Goal: Task Accomplishment & Management: Manage account settings

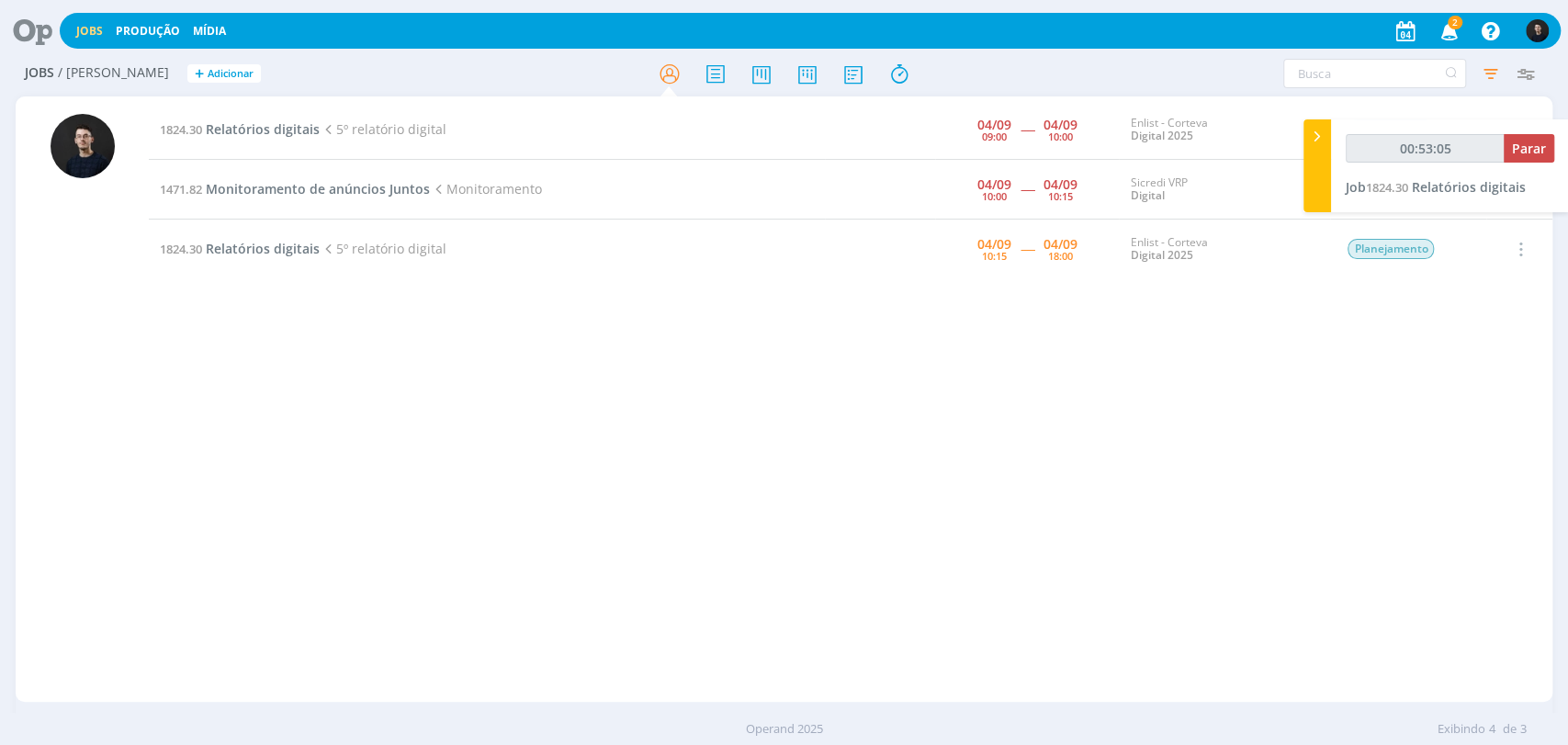
type input "00:53:06"
click at [1309, 190] on div at bounding box center [1316, 166] width 27 height 92
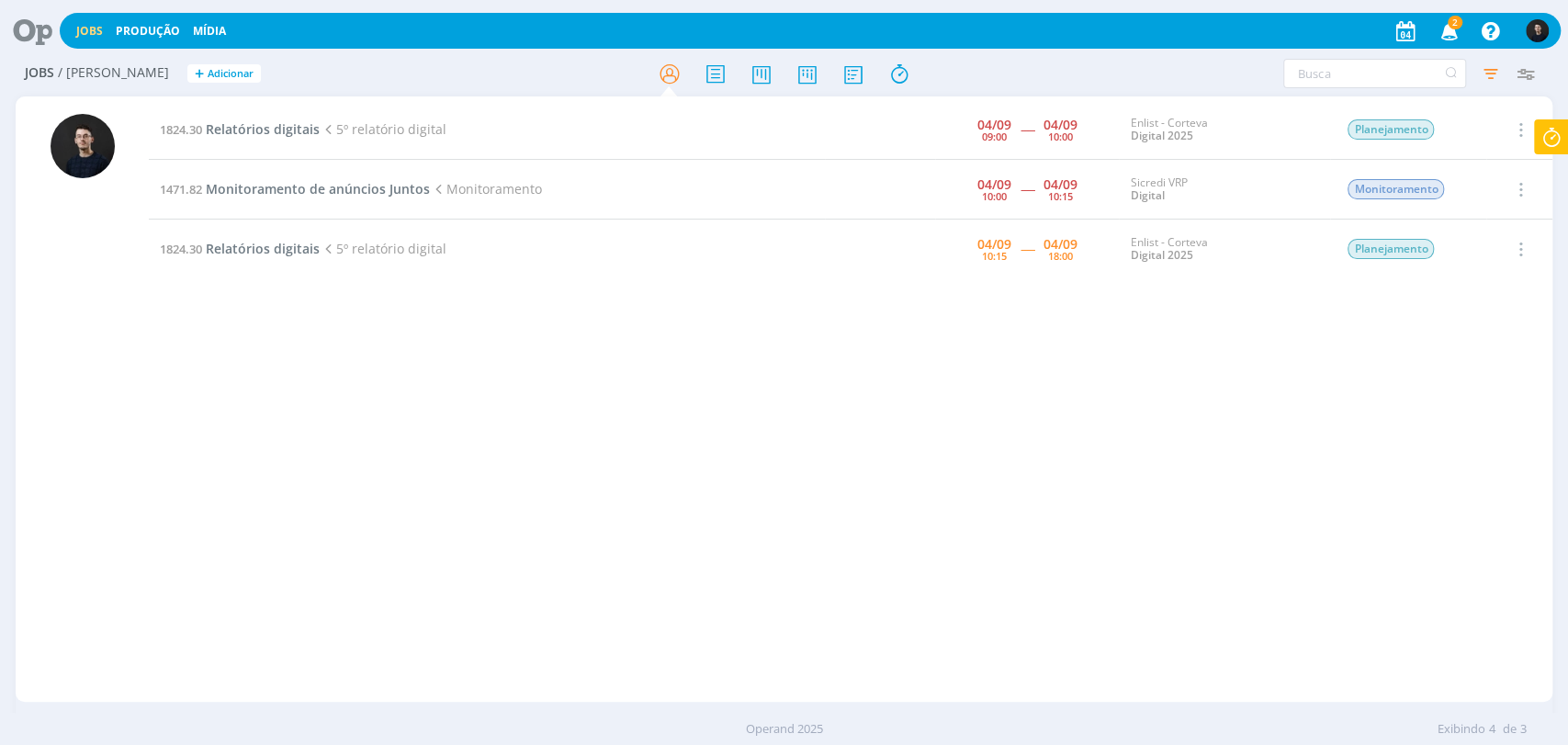
click at [34, 19] on icon at bounding box center [26, 31] width 38 height 36
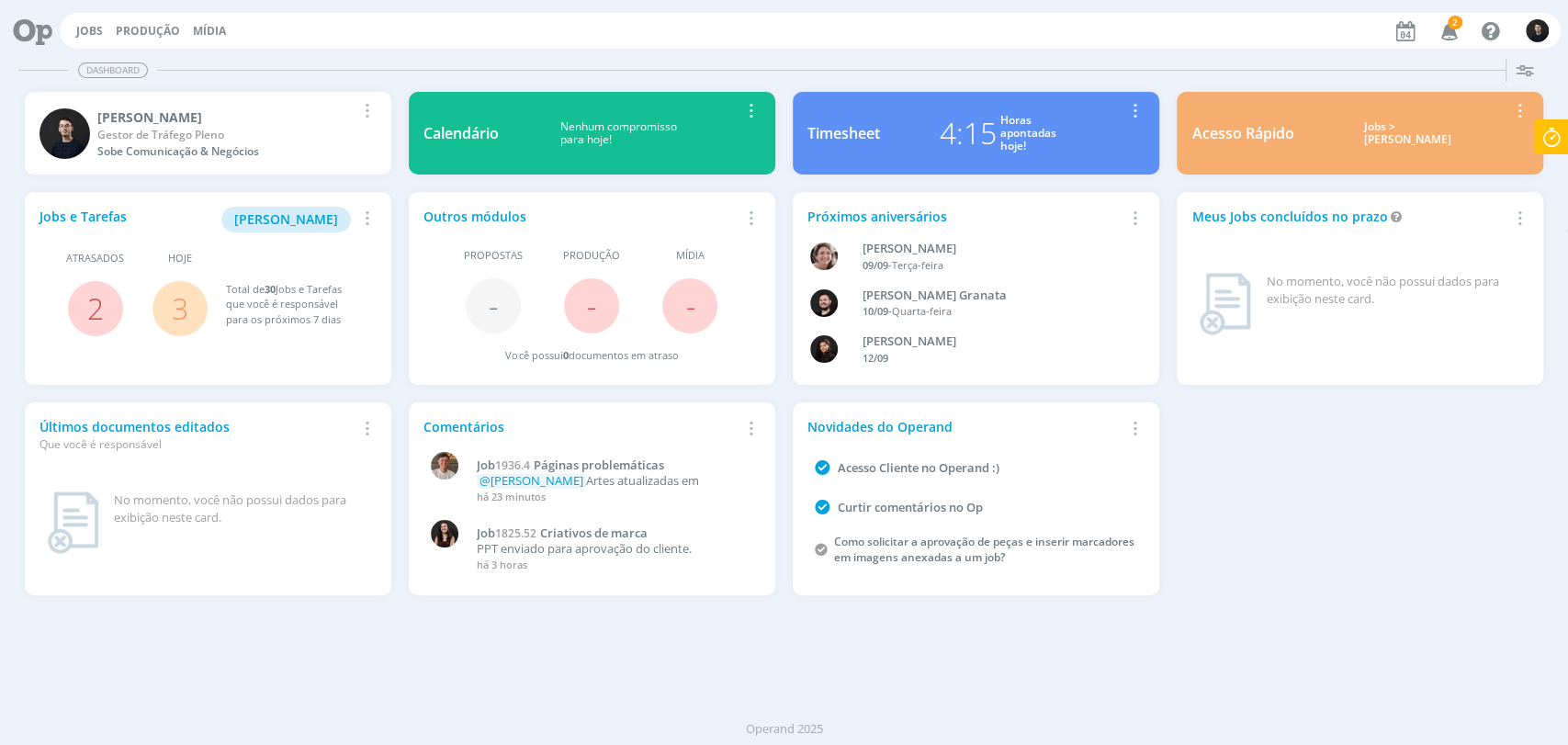
click at [821, 120] on link "Timesheet 4:15 Horas apontadas hoje! Remover Card" at bounding box center [976, 133] width 366 height 83
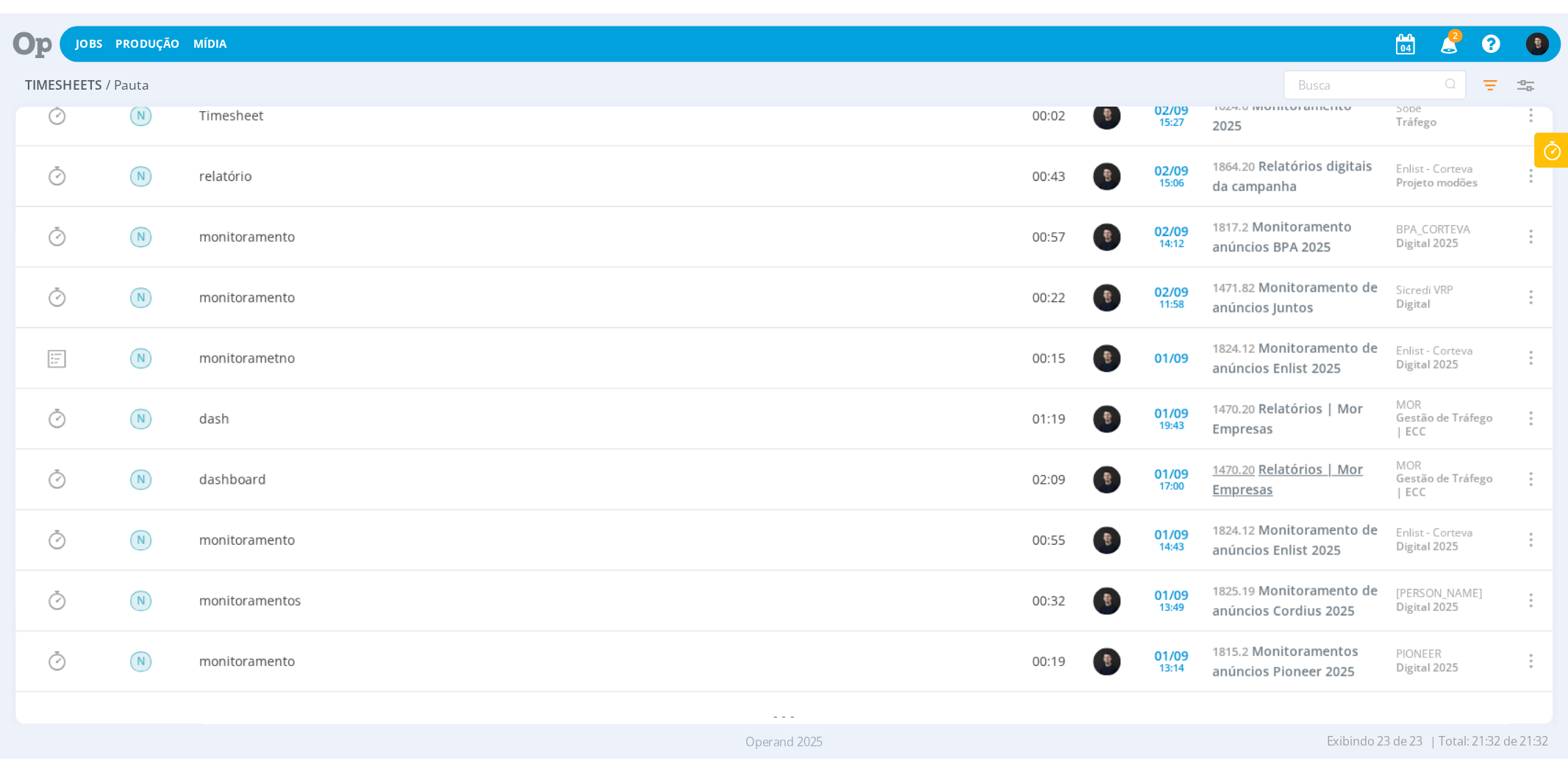
scroll to position [659, 0]
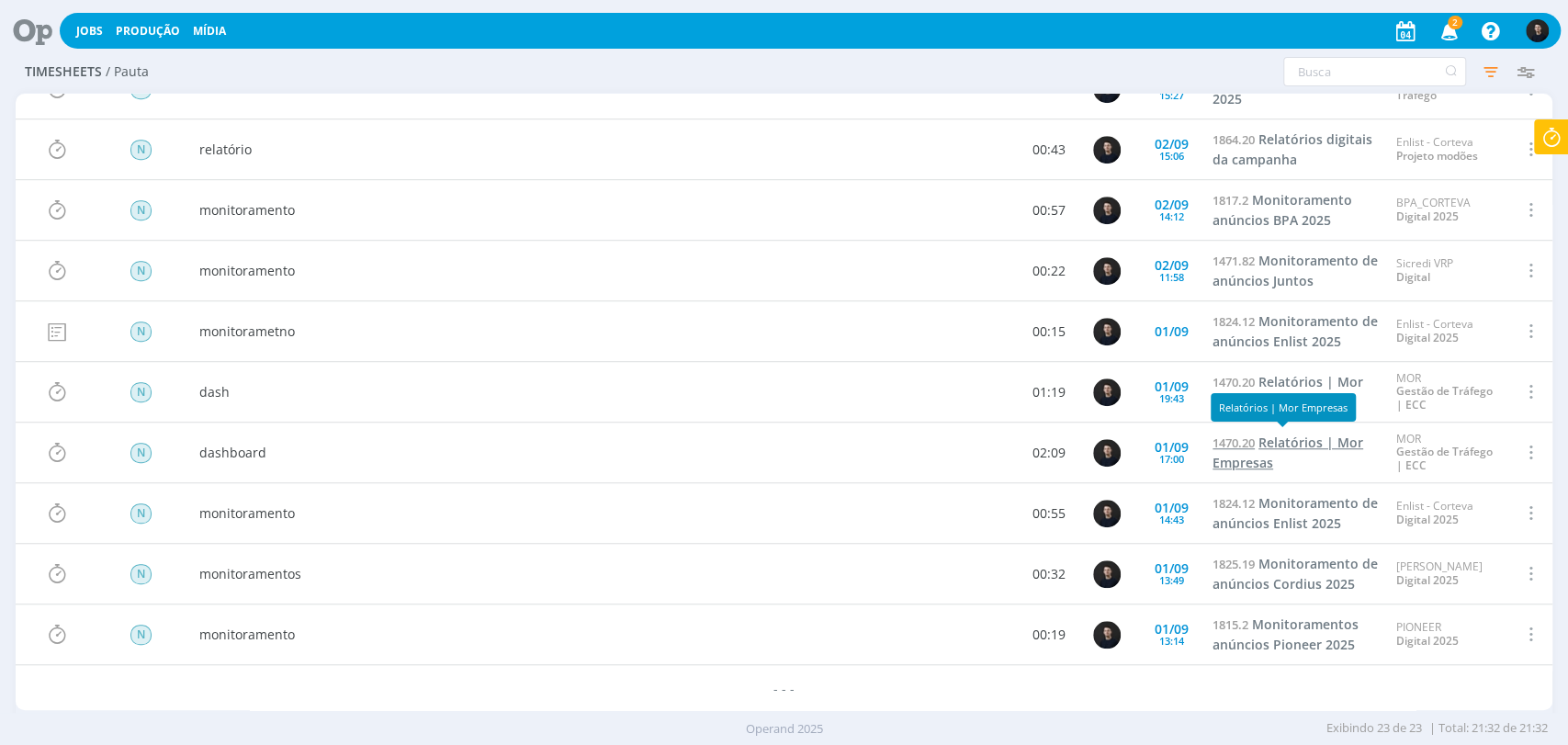
click at [1286, 436] on span "Relatórios | Mor Empresas" at bounding box center [1288, 453] width 151 height 38
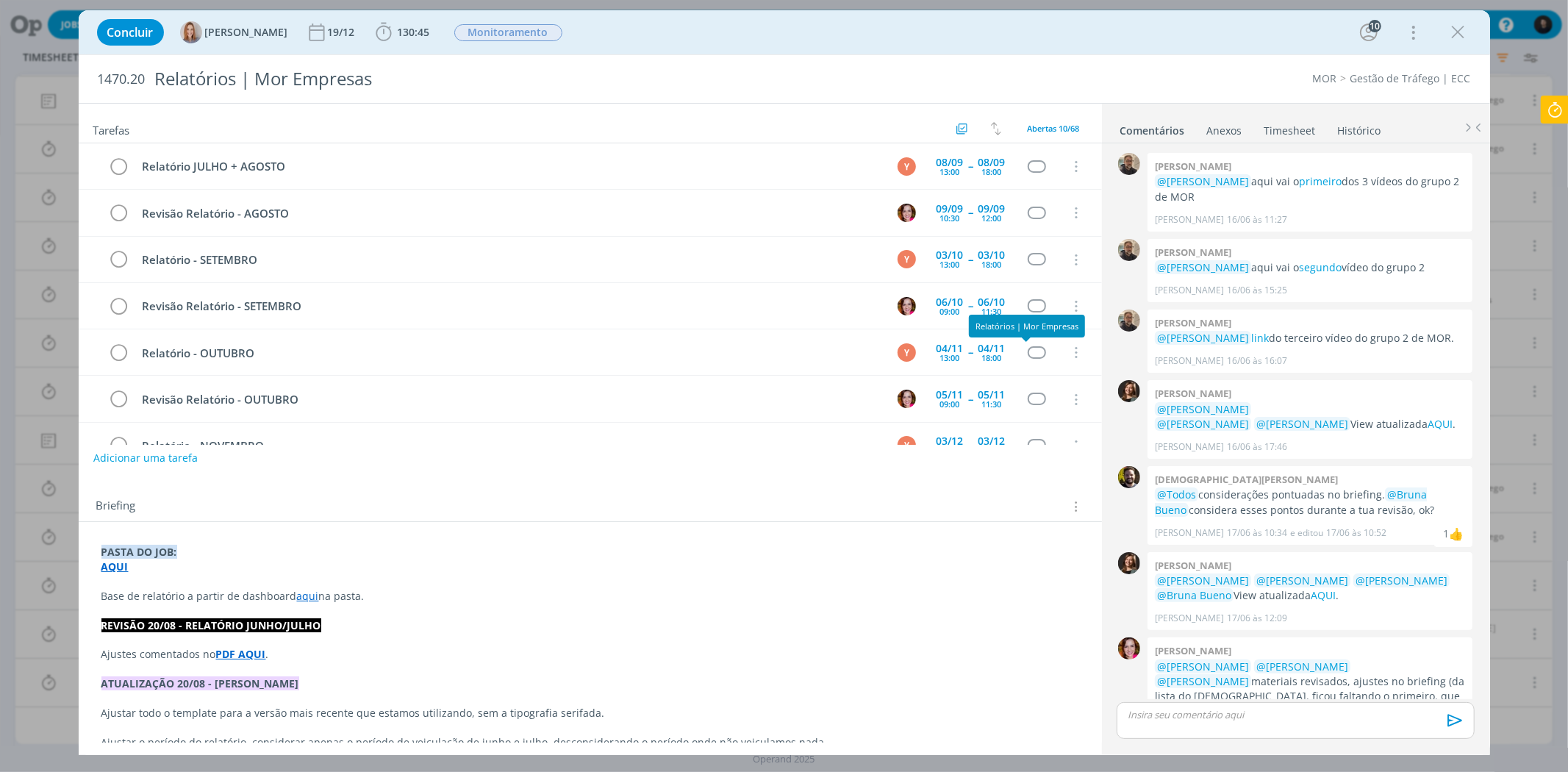
scroll to position [483, 0]
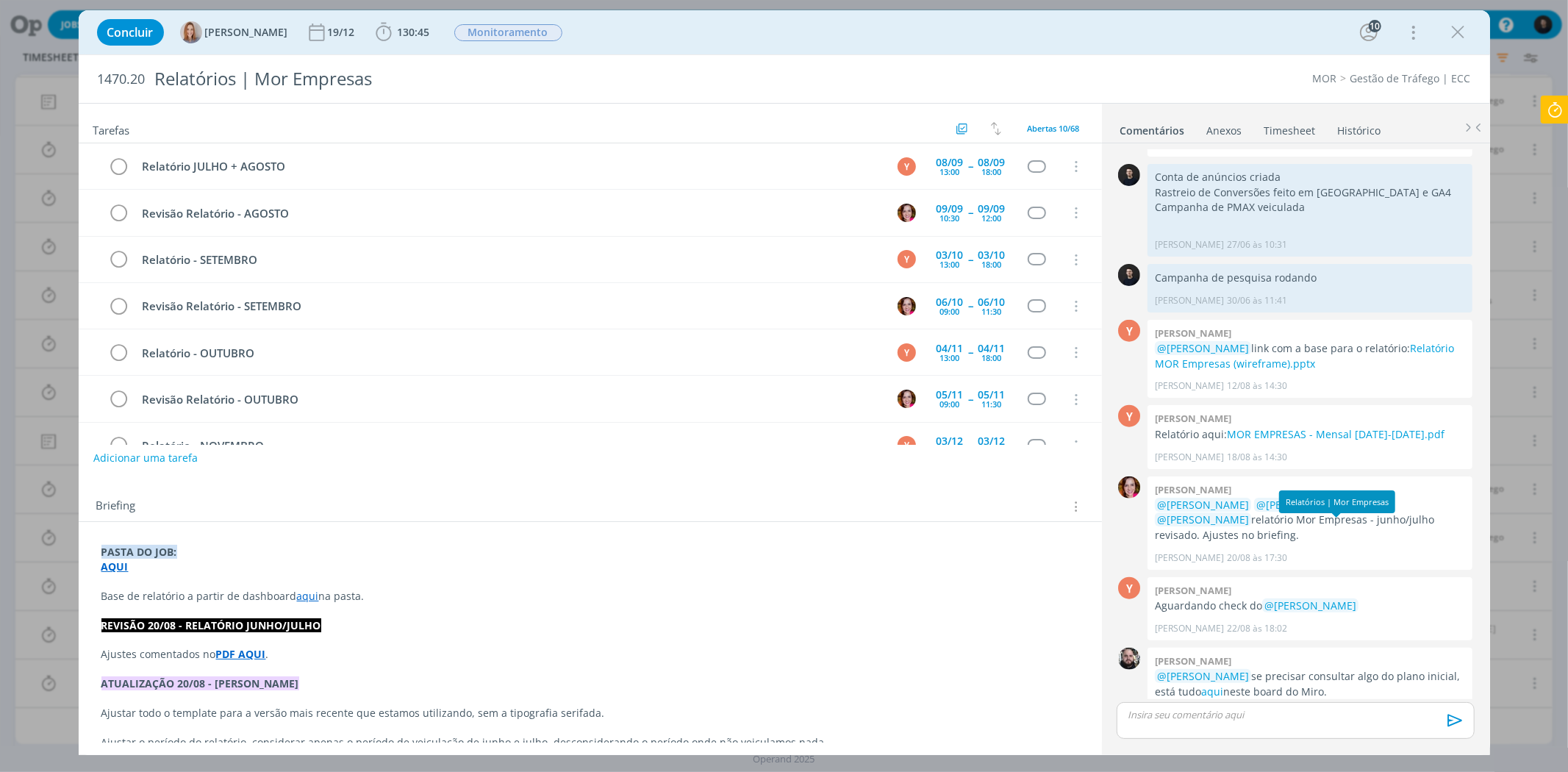
click at [1254, 596] on div "dialog" at bounding box center [1295, 721] width 357 height 37
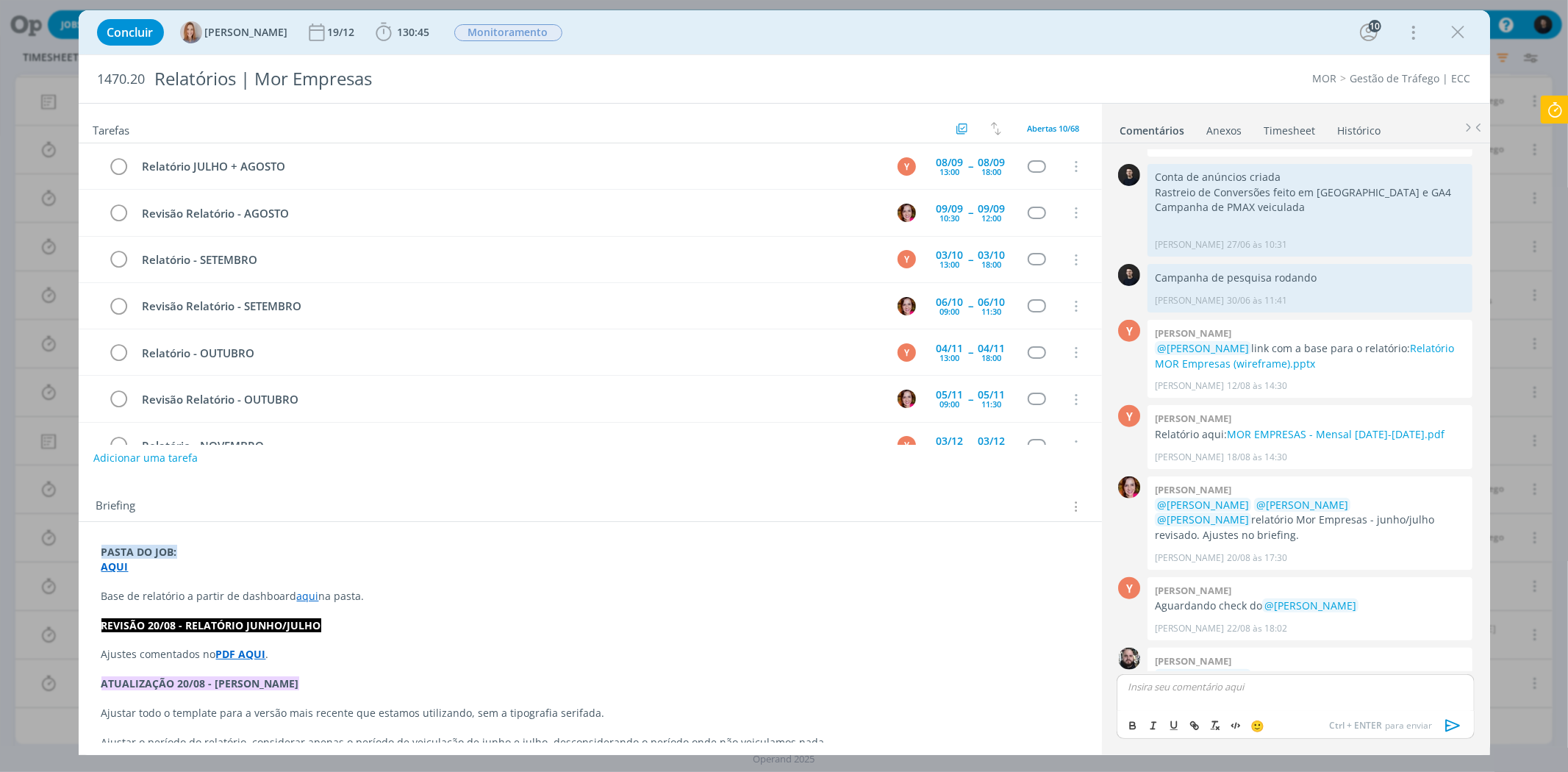
scroll to position [1178, 0]
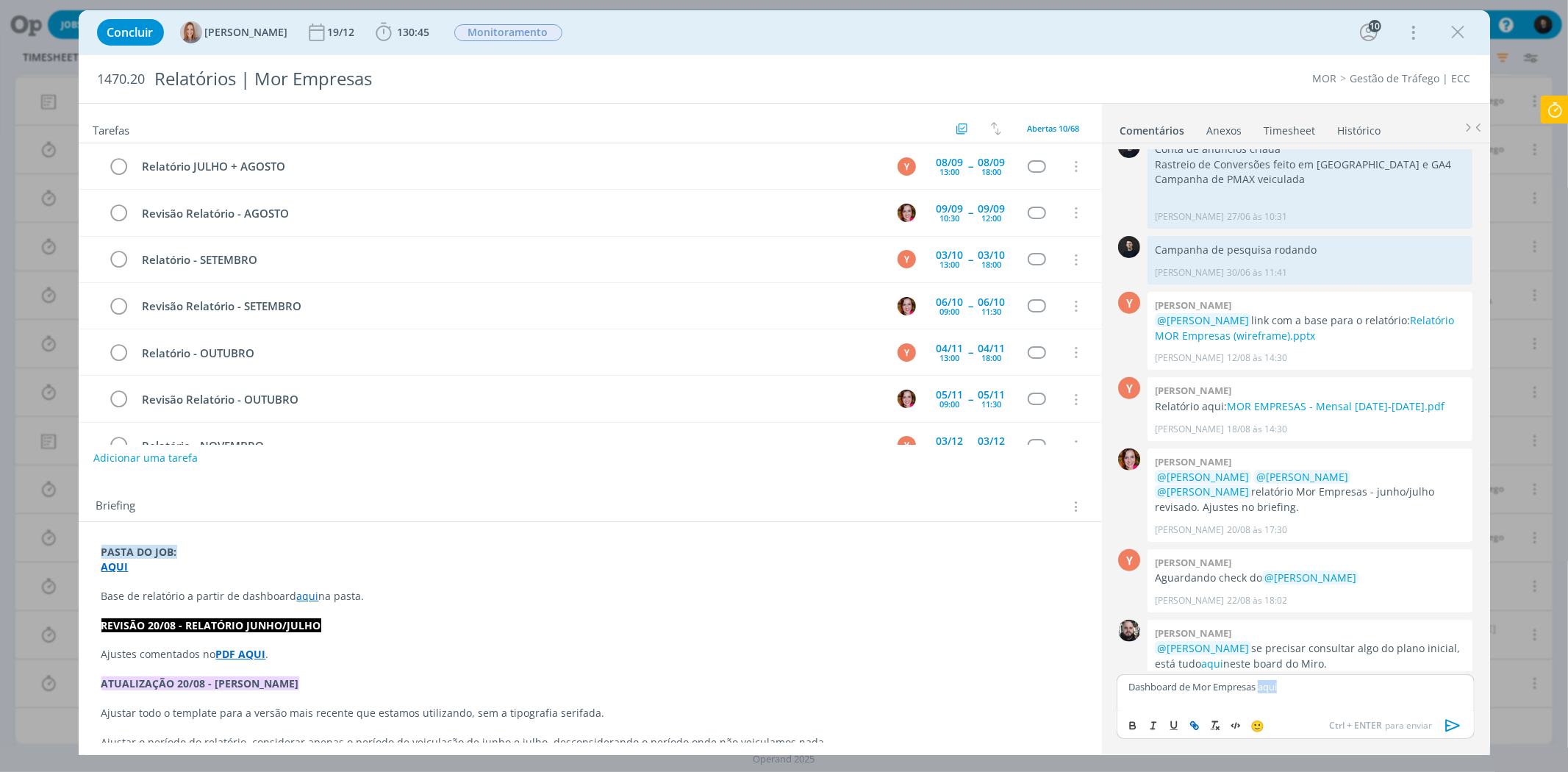
click at [1198, 596] on icon "dialog" at bounding box center [1194, 726] width 12 height 12
click at [1254, 596] on input "aqui" at bounding box center [1258, 658] width 125 height 19
paste input "[URL][DOMAIN_NAME]"
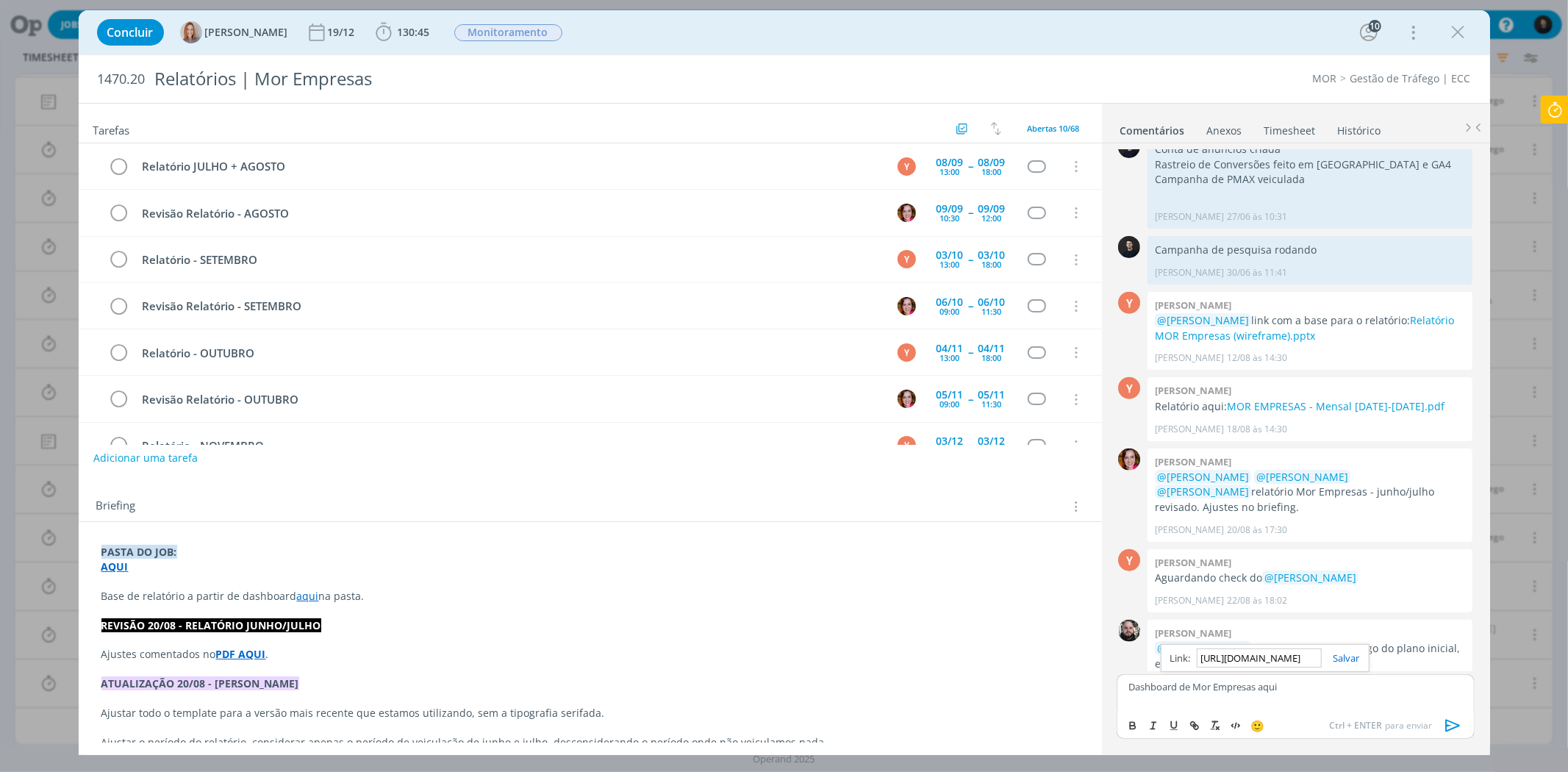
scroll to position [0, 250]
type input "[URL][DOMAIN_NAME]"
click at [1254, 596] on link "dialog" at bounding box center [1340, 659] width 39 height 14
click at [1254, 32] on icon "dialog" at bounding box center [1458, 32] width 22 height 22
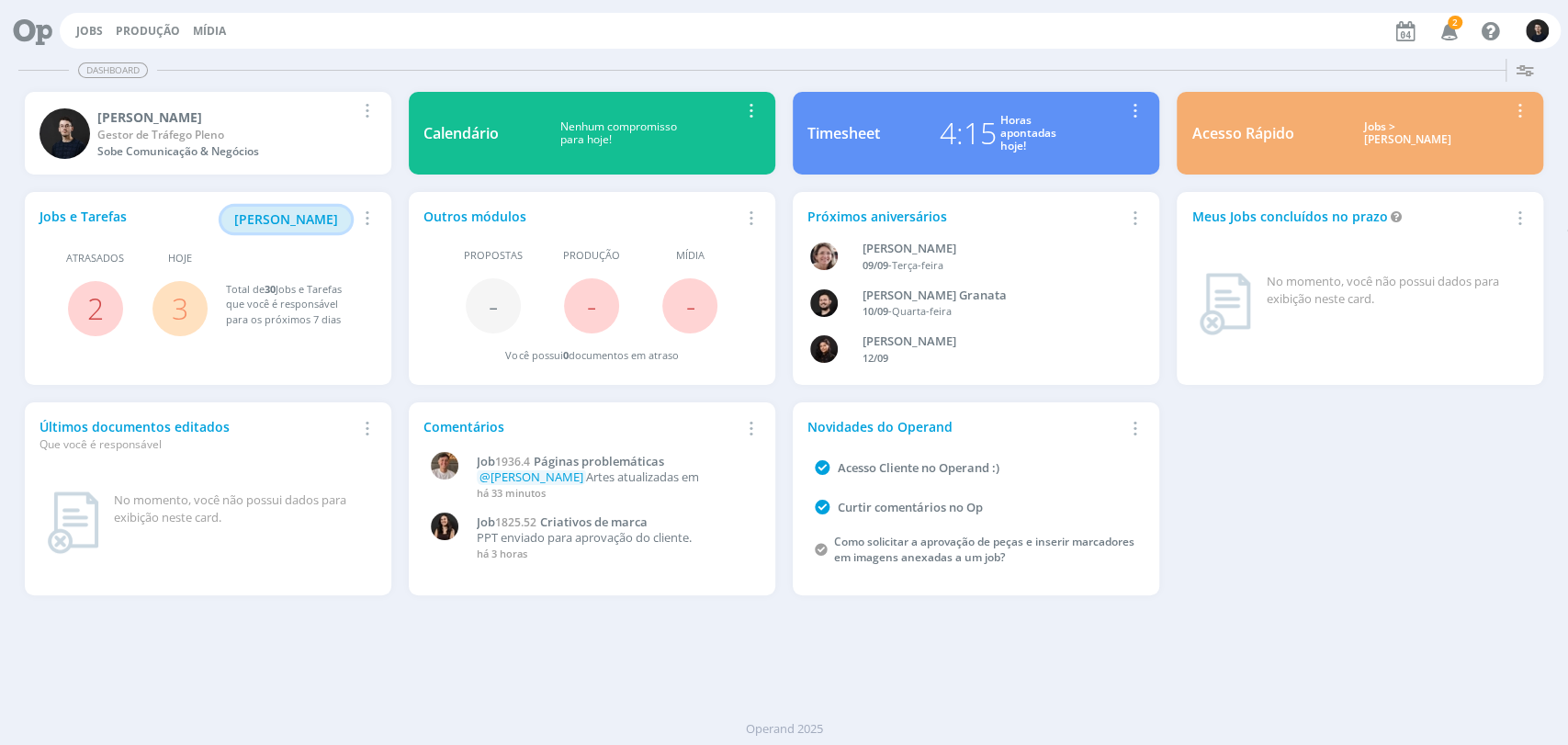
click at [317, 228] on button "[PERSON_NAME]" at bounding box center [286, 219] width 129 height 25
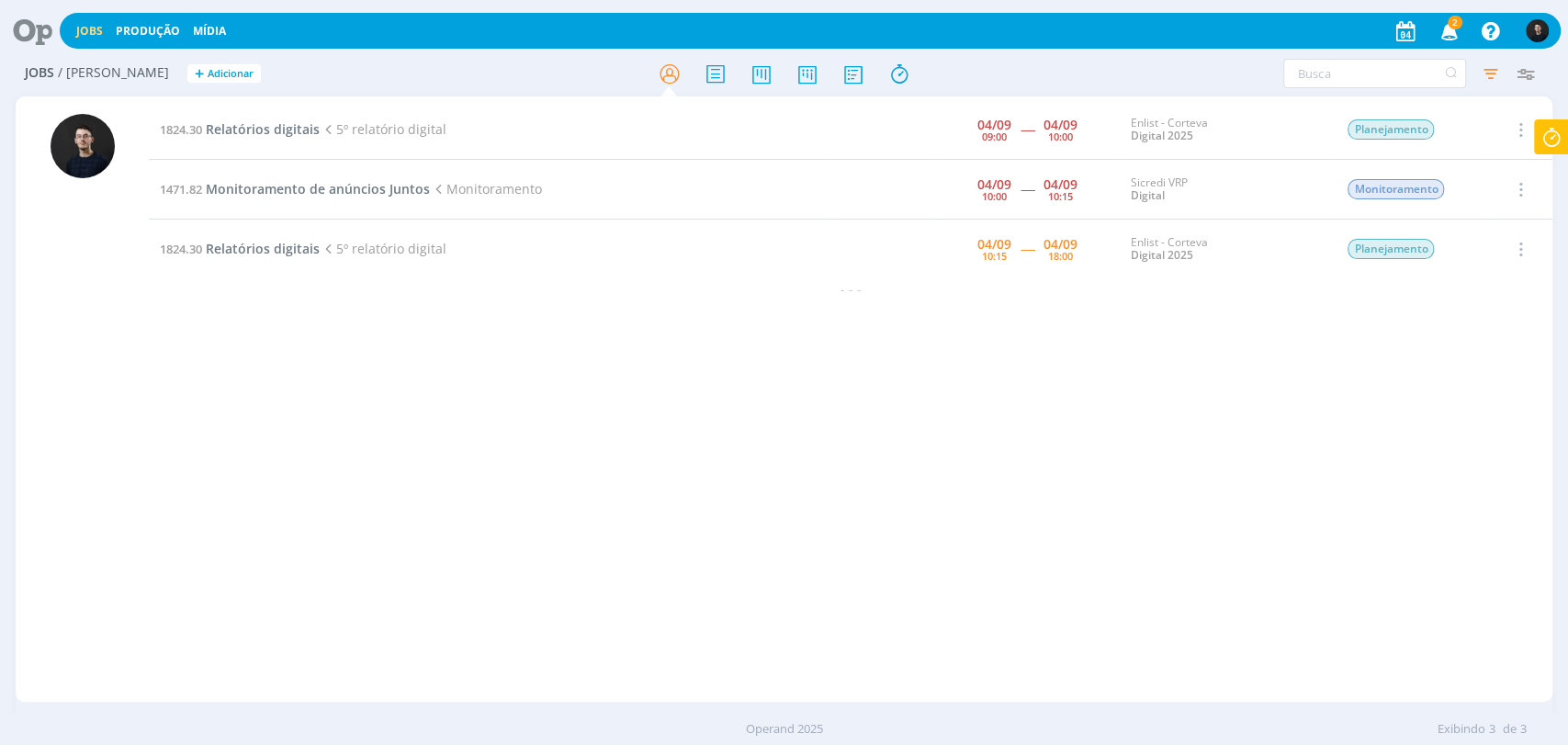
click at [1551, 134] on icon at bounding box center [1551, 138] width 33 height 36
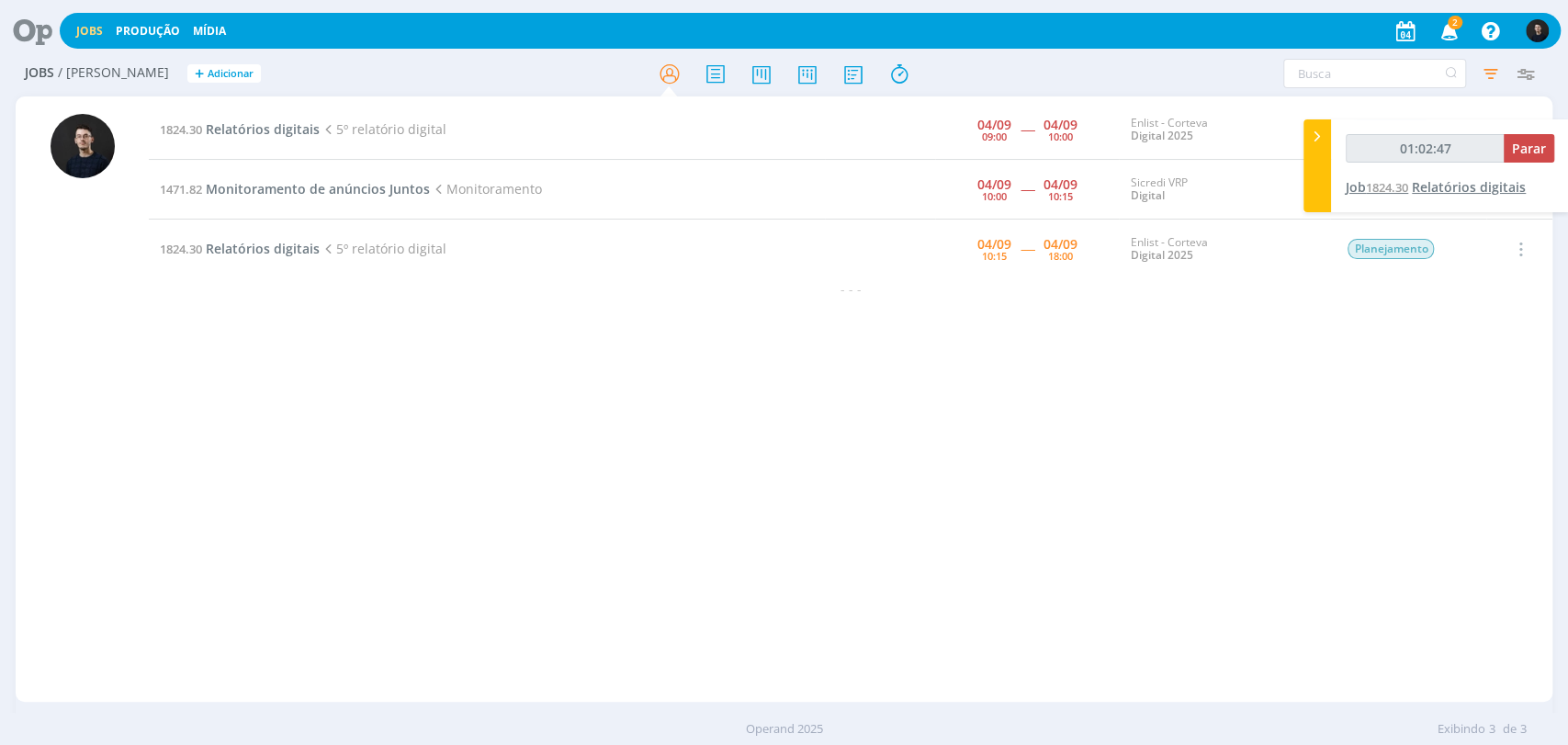
type input "01:02:48"
click at [1532, 143] on span "Parar" at bounding box center [1528, 148] width 34 height 17
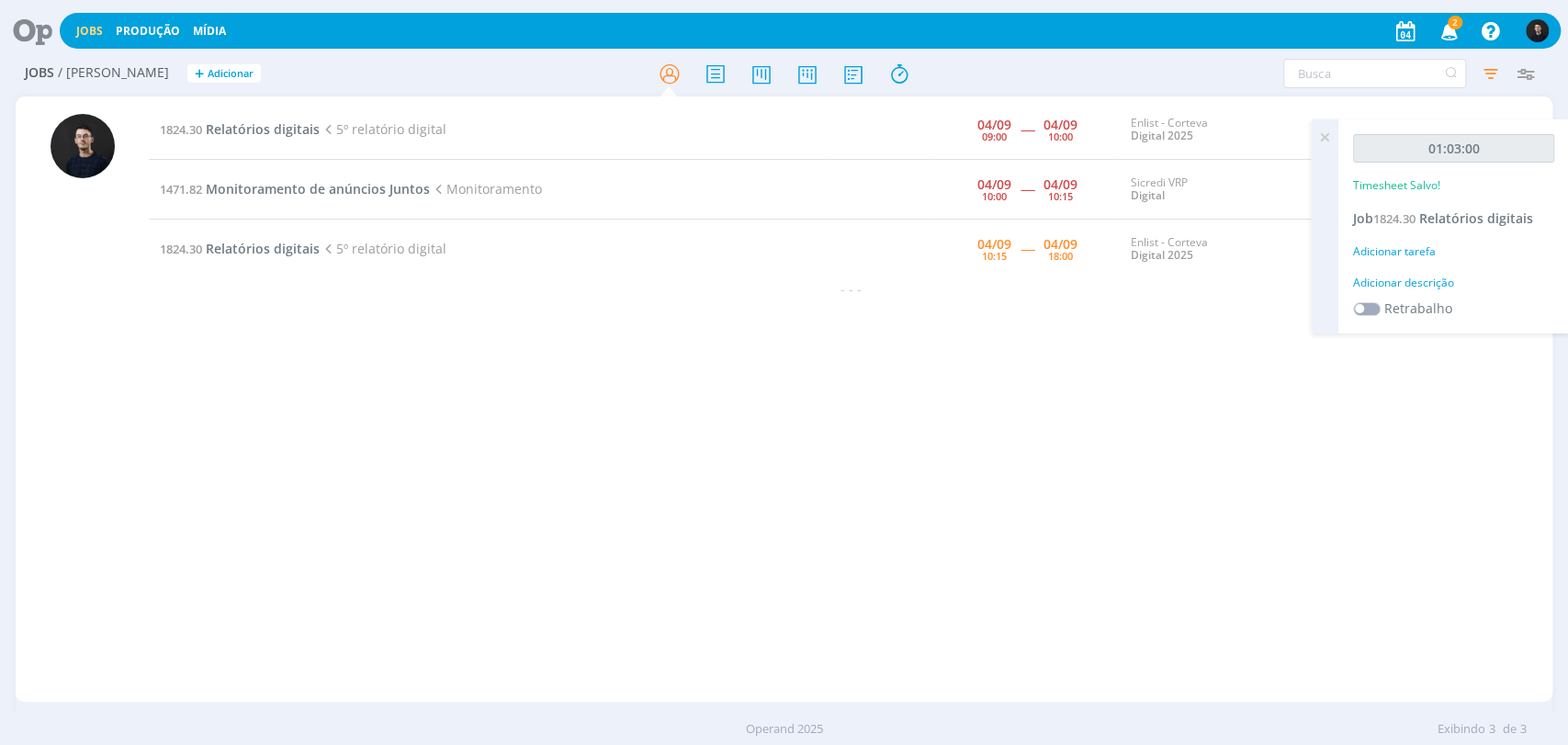
click at [1437, 282] on div "Adicionar descrição" at bounding box center [1453, 283] width 201 height 17
click at [1452, 310] on textarea at bounding box center [1453, 311] width 192 height 65
type textarea "relatório"
click at [1490, 421] on button "Salvar" at bounding box center [1522, 432] width 64 height 23
click at [19, 27] on icon at bounding box center [26, 31] width 38 height 36
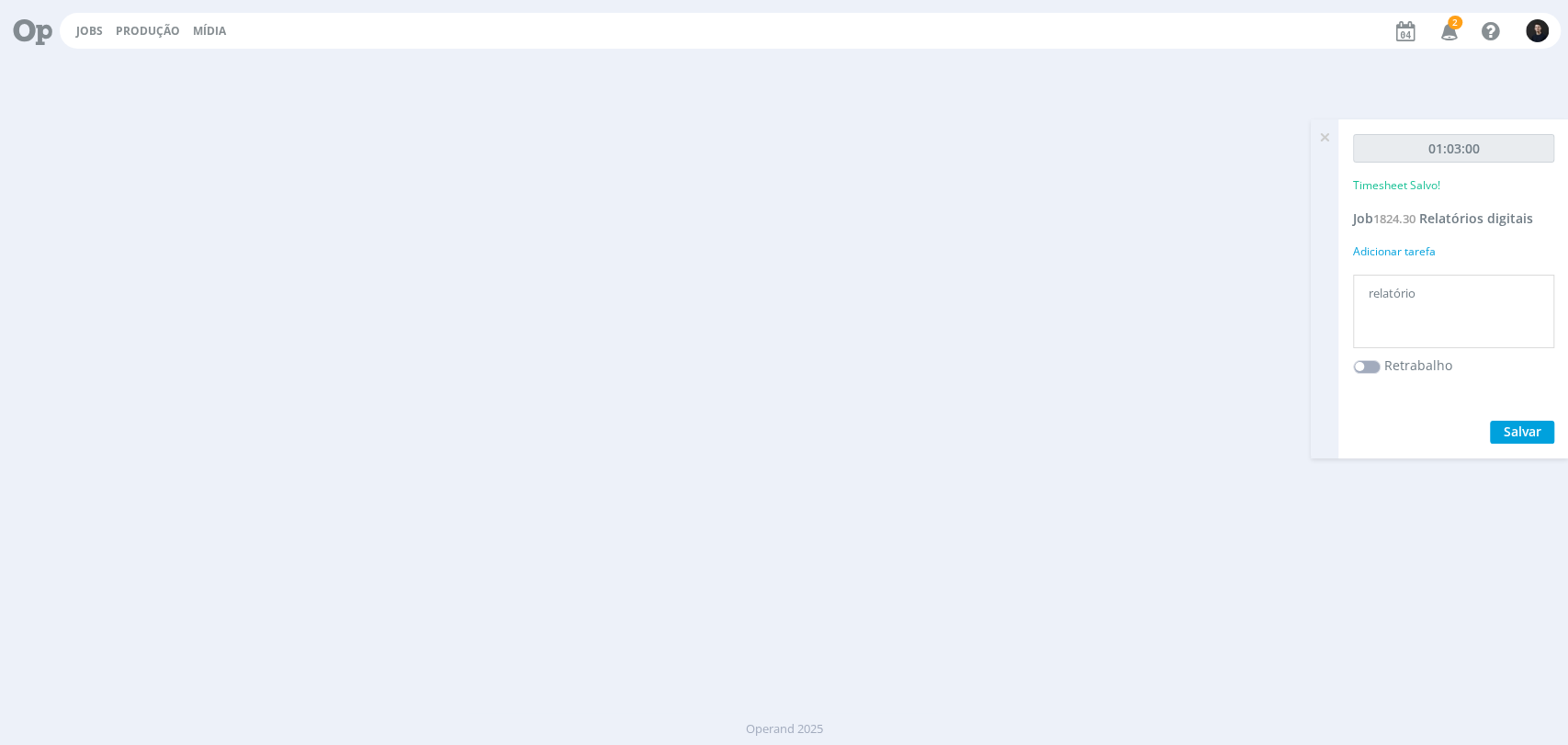
click at [21, 25] on icon at bounding box center [26, 31] width 38 height 36
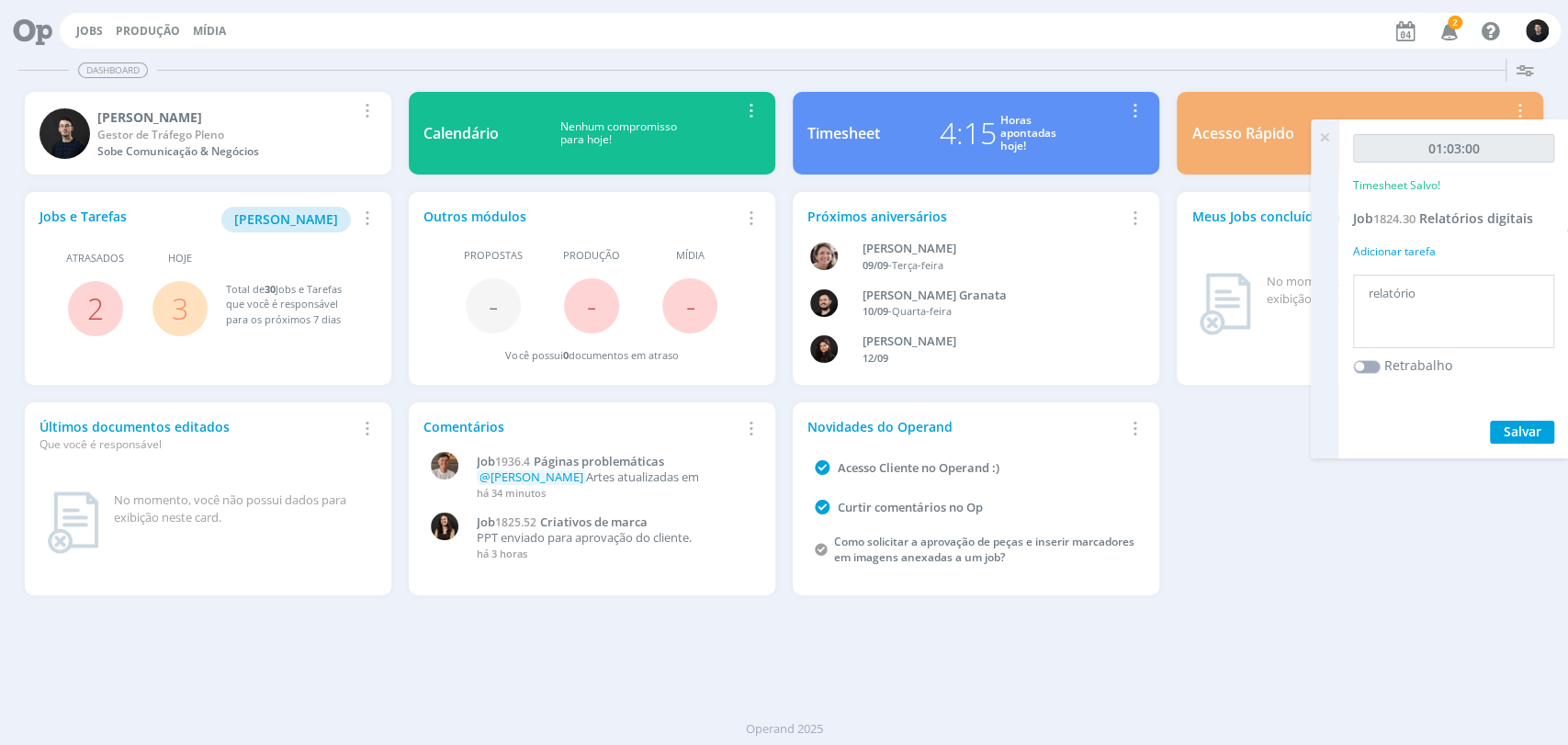
click at [1325, 135] on icon at bounding box center [1324, 138] width 33 height 36
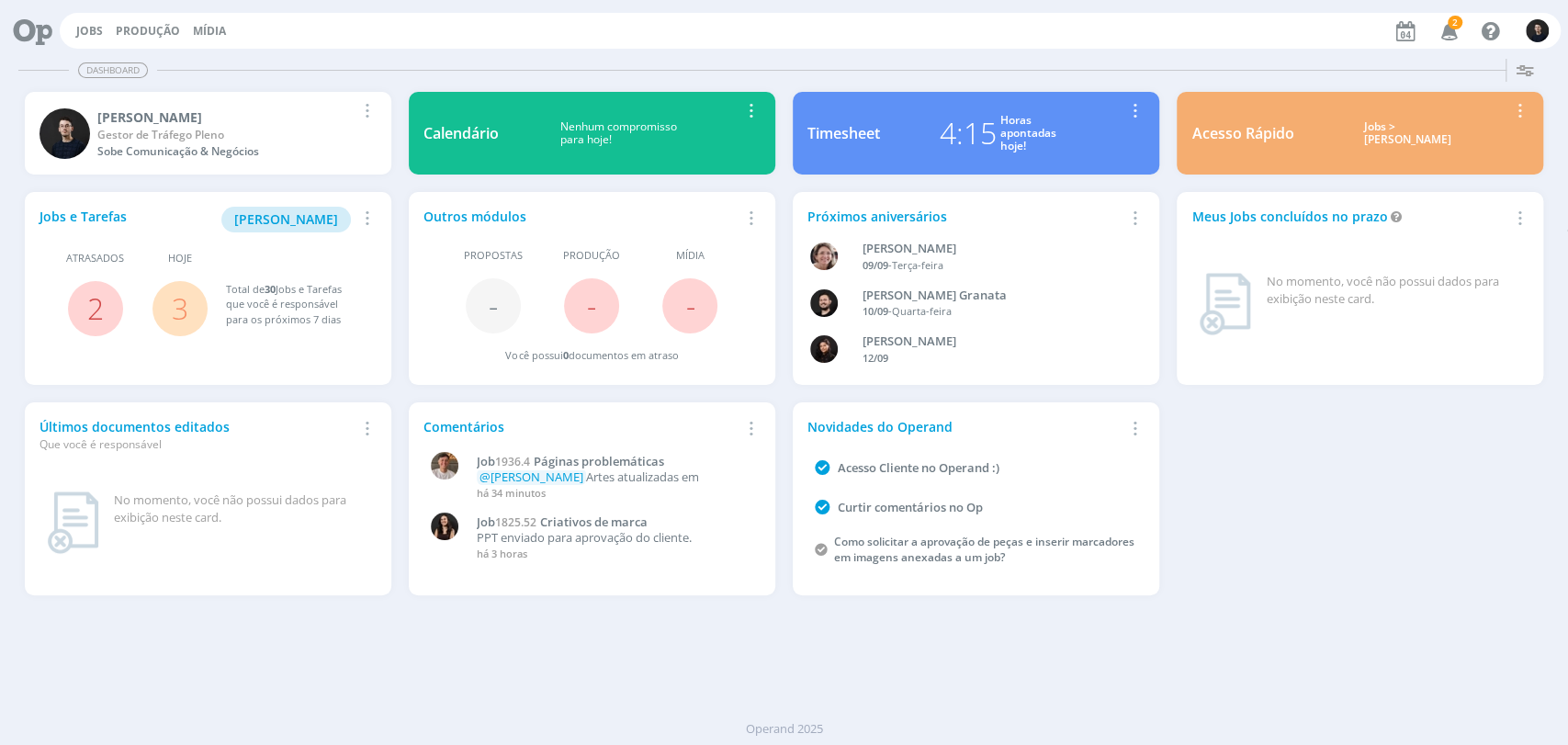
click at [1017, 119] on div "Horas apontadas hoje!" at bounding box center [1027, 134] width 56 height 40
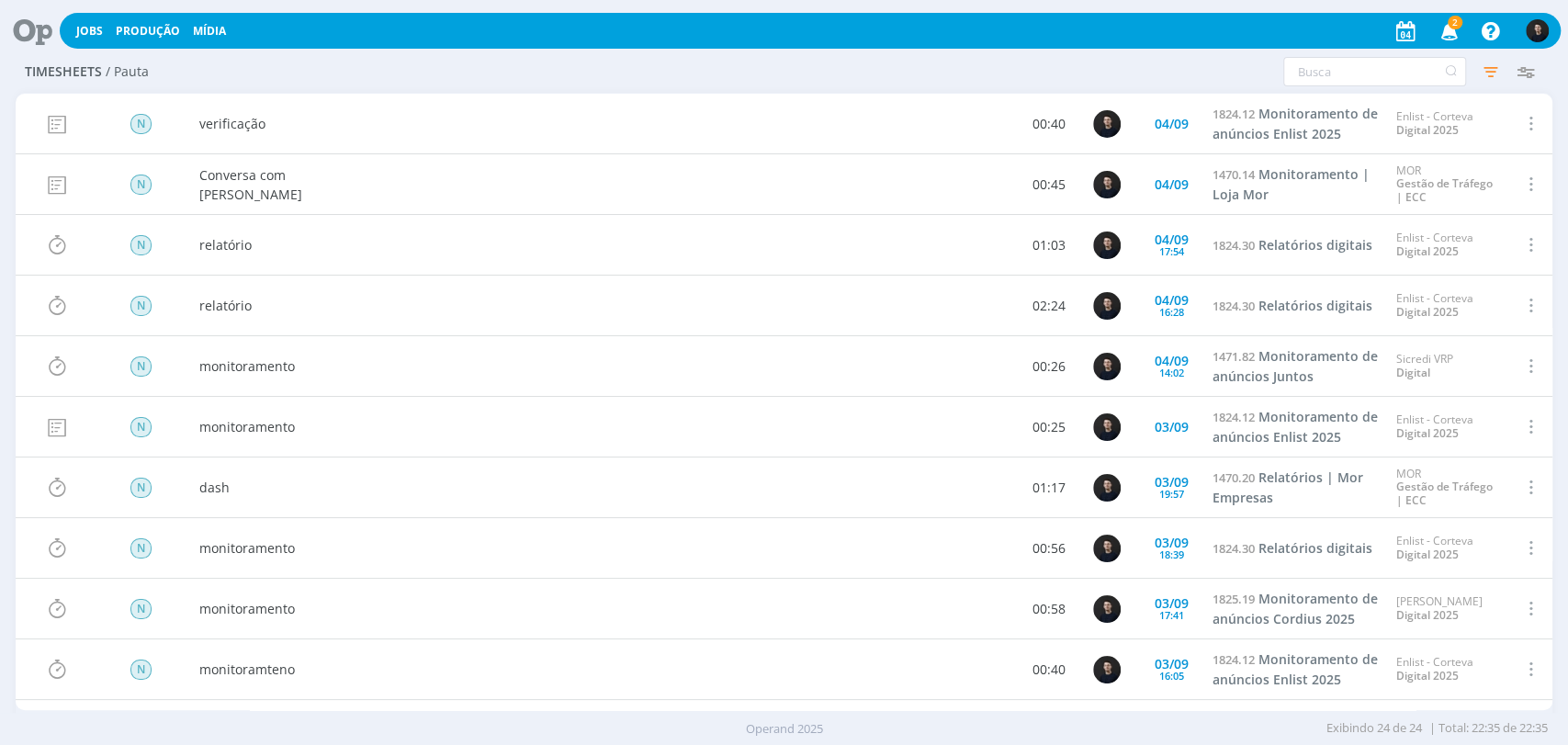
click at [1031, 74] on div "Timesheets / Pauta Configurar exibição Ordenação Ordenação padrão Tipo de times…" at bounding box center [784, 73] width 1537 height 42
